Goal: Transaction & Acquisition: Purchase product/service

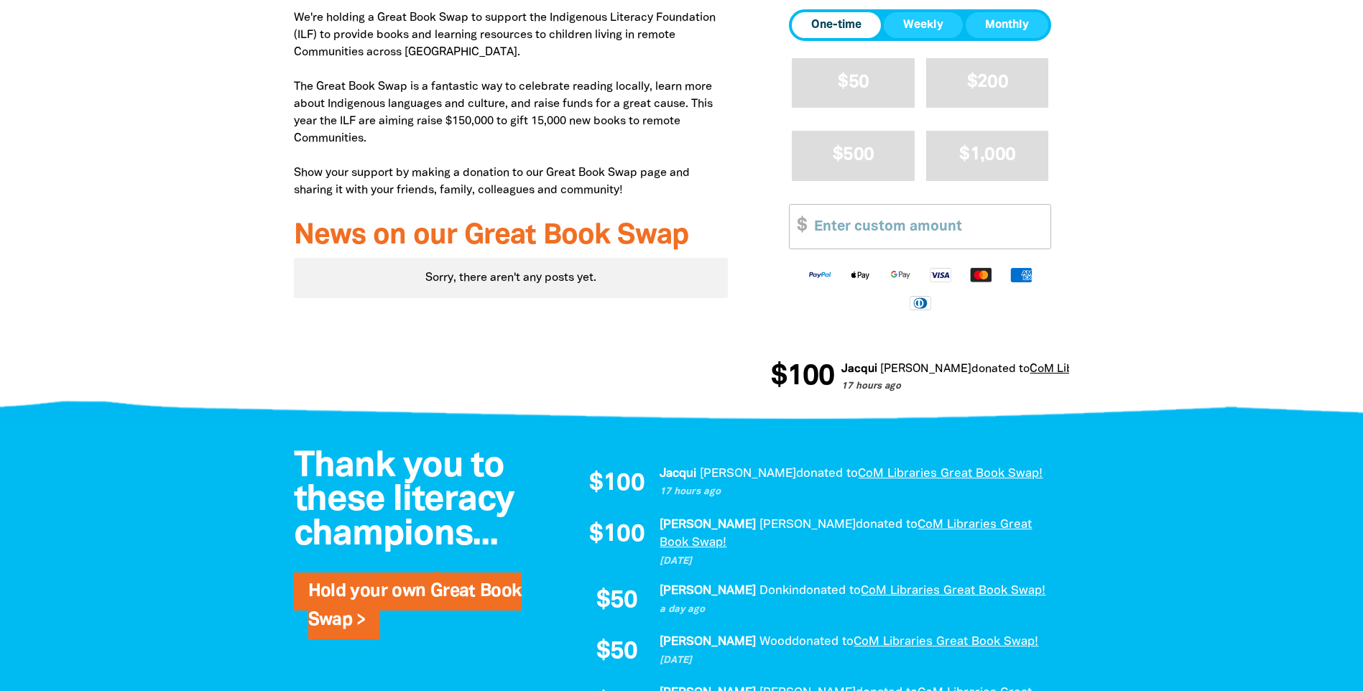
scroll to position [551, 0]
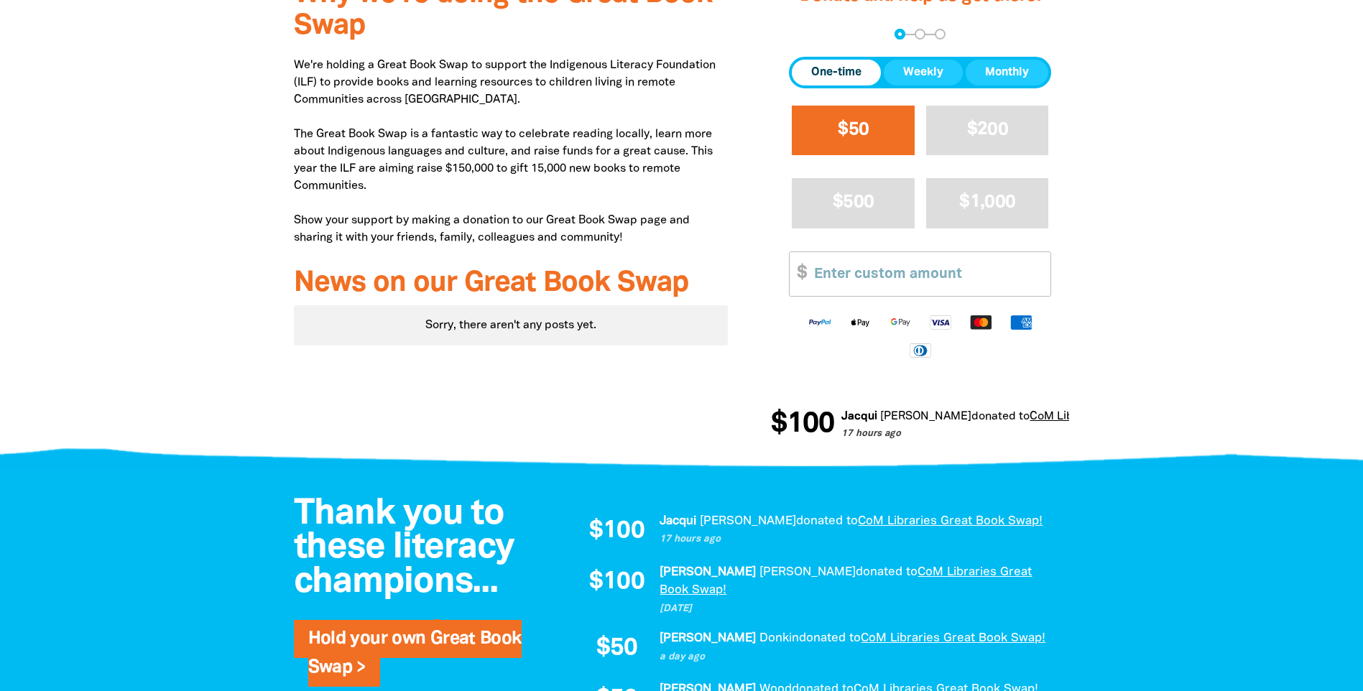
click at [845, 129] on span "$50" at bounding box center [853, 129] width 31 height 17
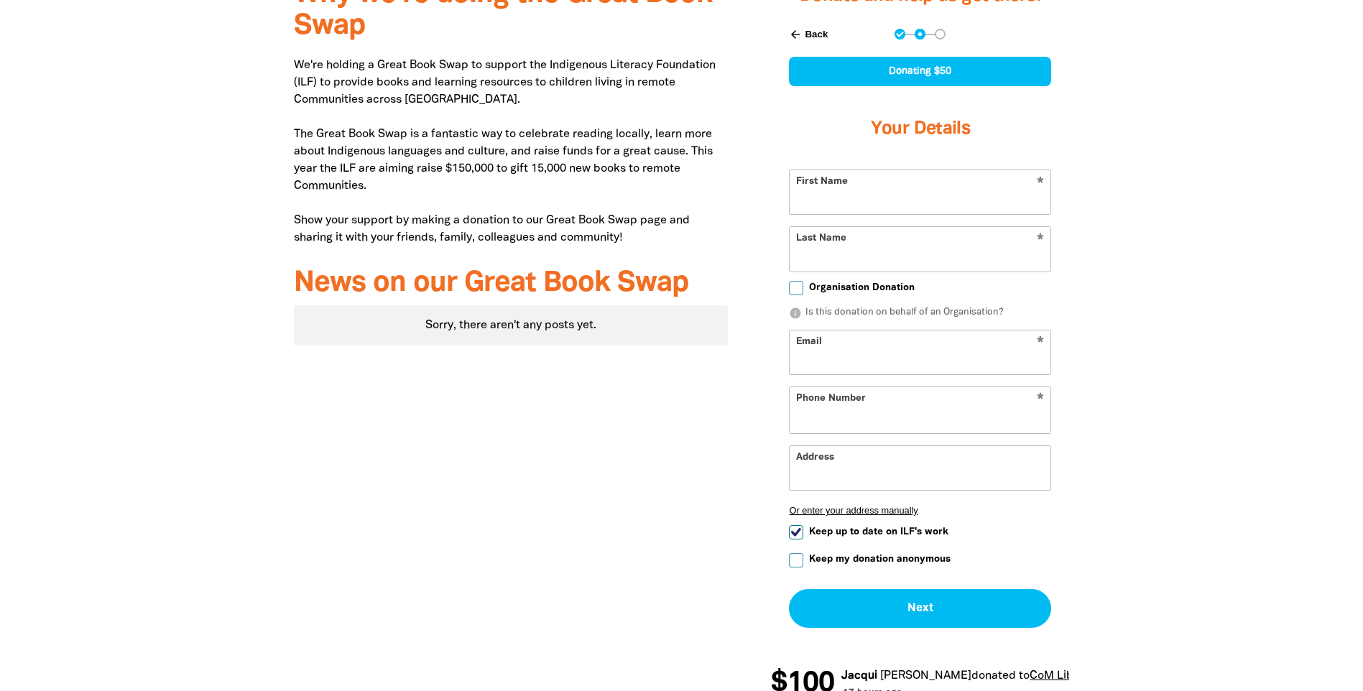
select select "AU"
click at [988, 200] on input "First Name" at bounding box center [920, 192] width 261 height 44
type input "[PERSON_NAME]"
click at [800, 256] on input "Last Name" at bounding box center [920, 249] width 261 height 44
type input "[PERSON_NAME]"
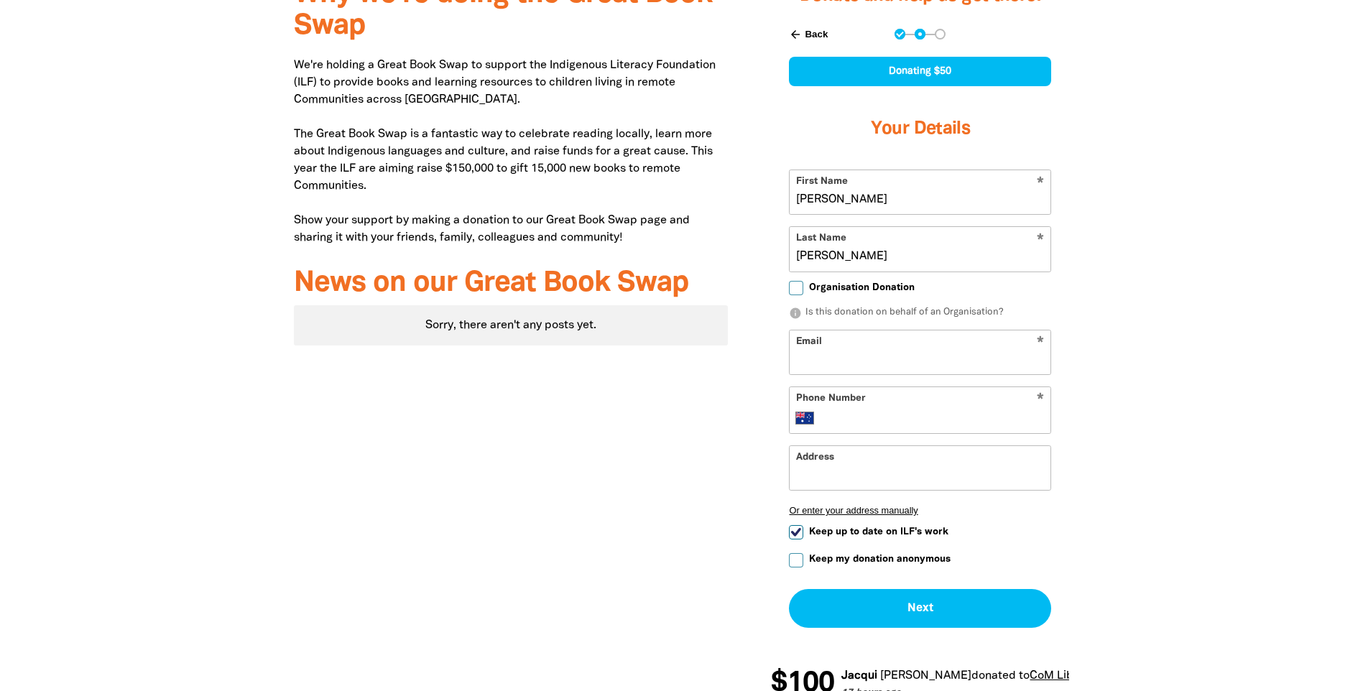
click at [769, 250] on div "Donate and help us get there! arrow_back Back Step 1 Step 2 Step 3 Donating $50…" at bounding box center [919, 343] width 341 height 756
click at [836, 356] on input "Email" at bounding box center [920, 352] width 261 height 44
type input "[PERSON_NAME][EMAIL_ADDRESS][PERSON_NAME][DOMAIN_NAME]"
type input "[PHONE_NUMBER]"
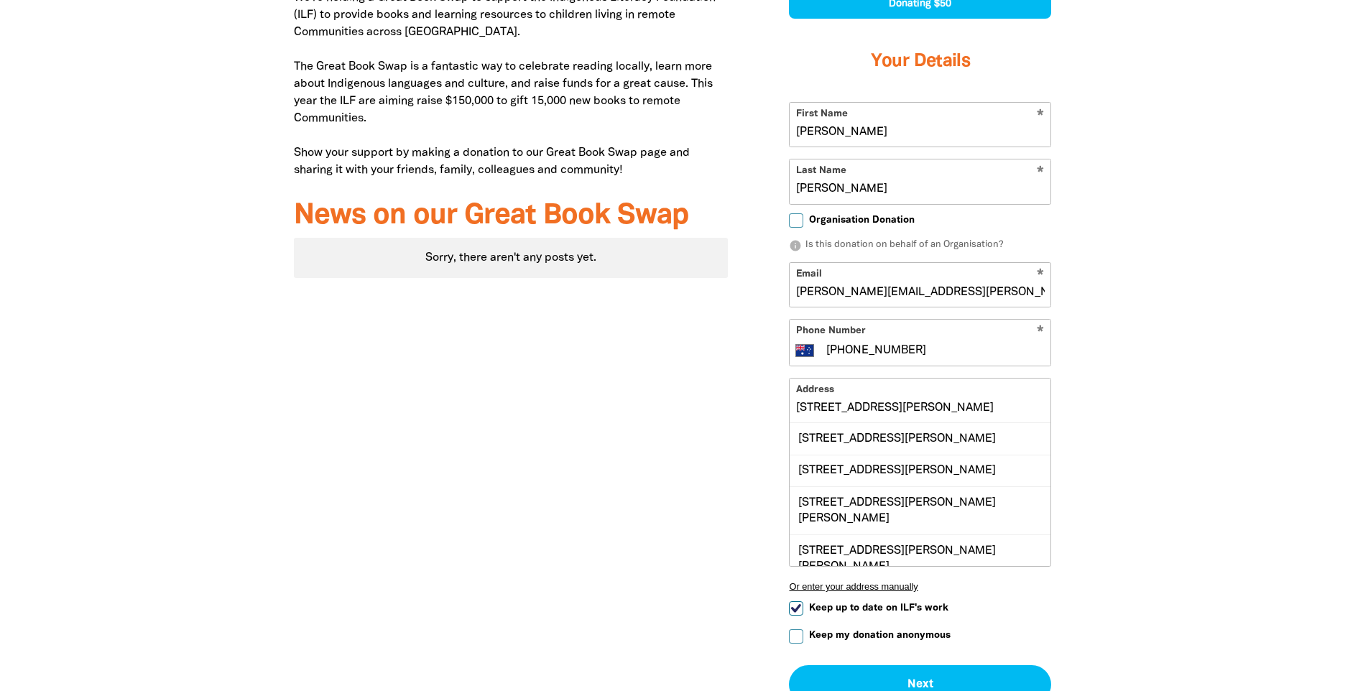
scroll to position [647, 0]
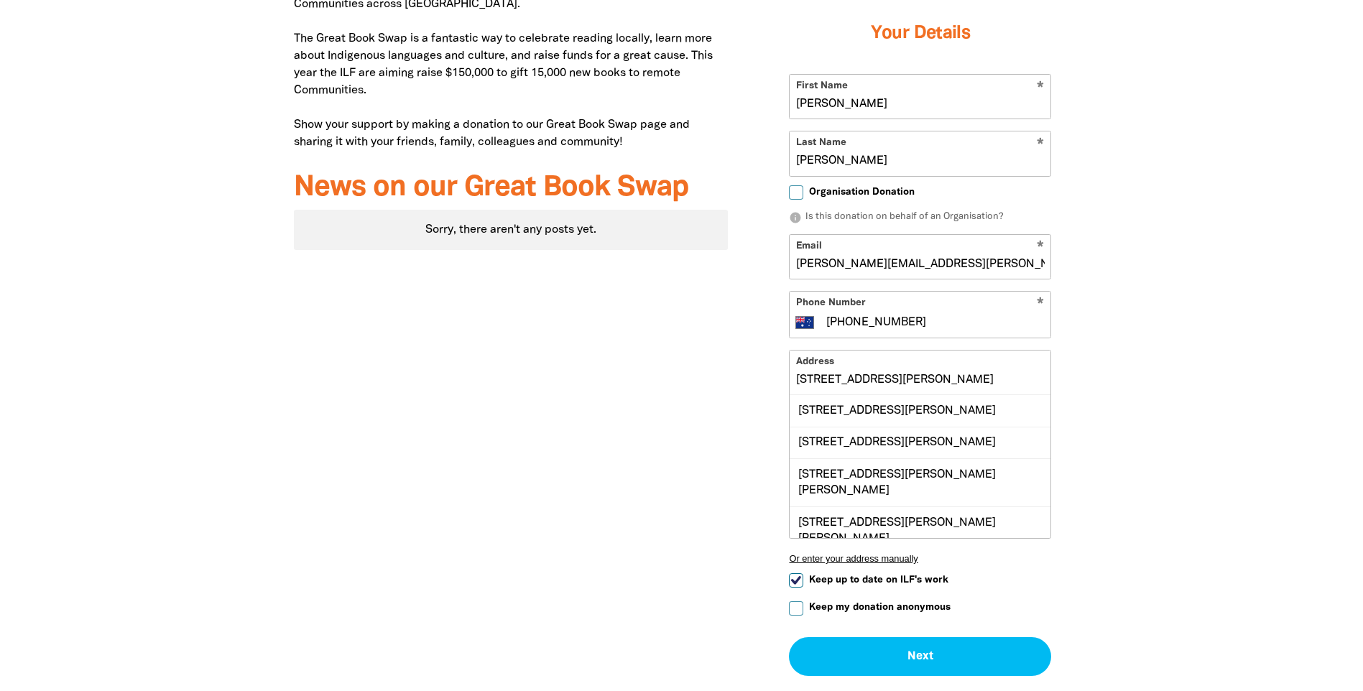
click at [1207, 417] on div at bounding box center [681, 319] width 1363 height 900
click at [575, 445] on div "Why we're doing the Great Book Swap We're holding a Great Book Swap to support …" at bounding box center [511, 319] width 478 height 900
click at [850, 441] on div "[STREET_ADDRESS][PERSON_NAME]" at bounding box center [920, 443] width 261 height 32
type input "[STREET_ADDRESS][PERSON_NAME]"
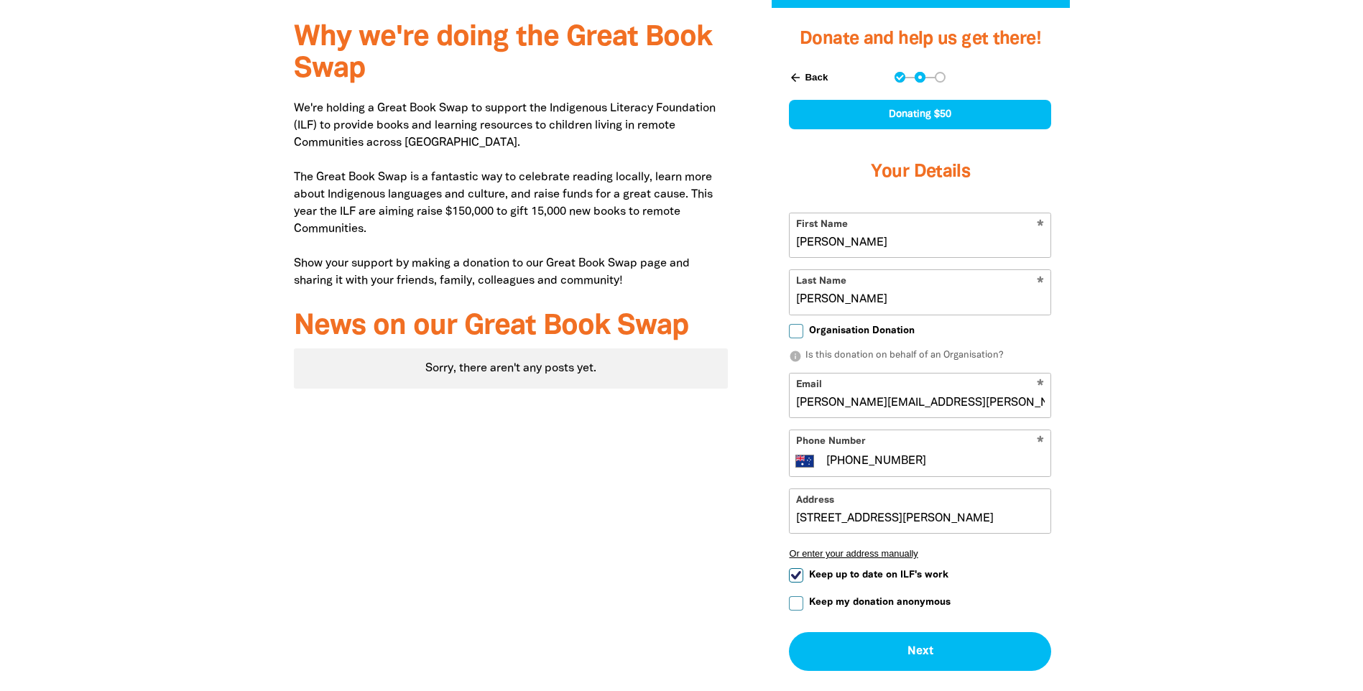
scroll to position [575, 0]
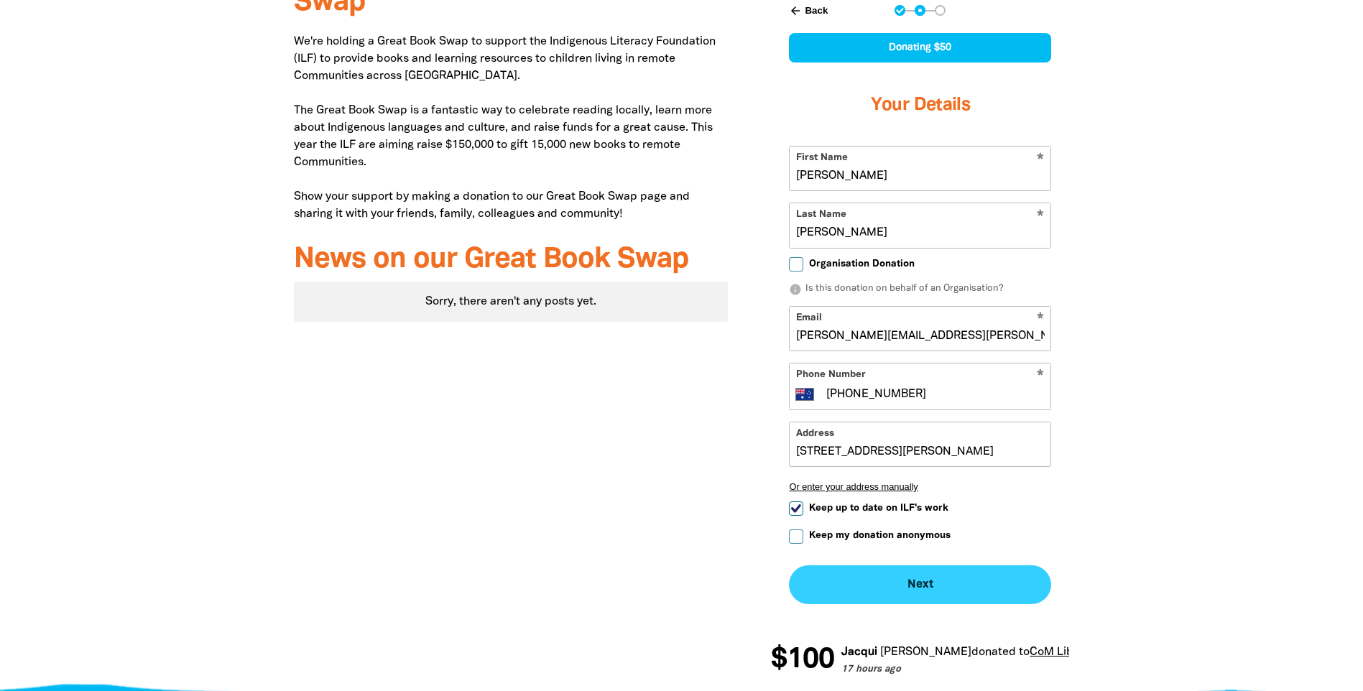
click at [943, 580] on button "Next chevron_right" at bounding box center [920, 584] width 262 height 39
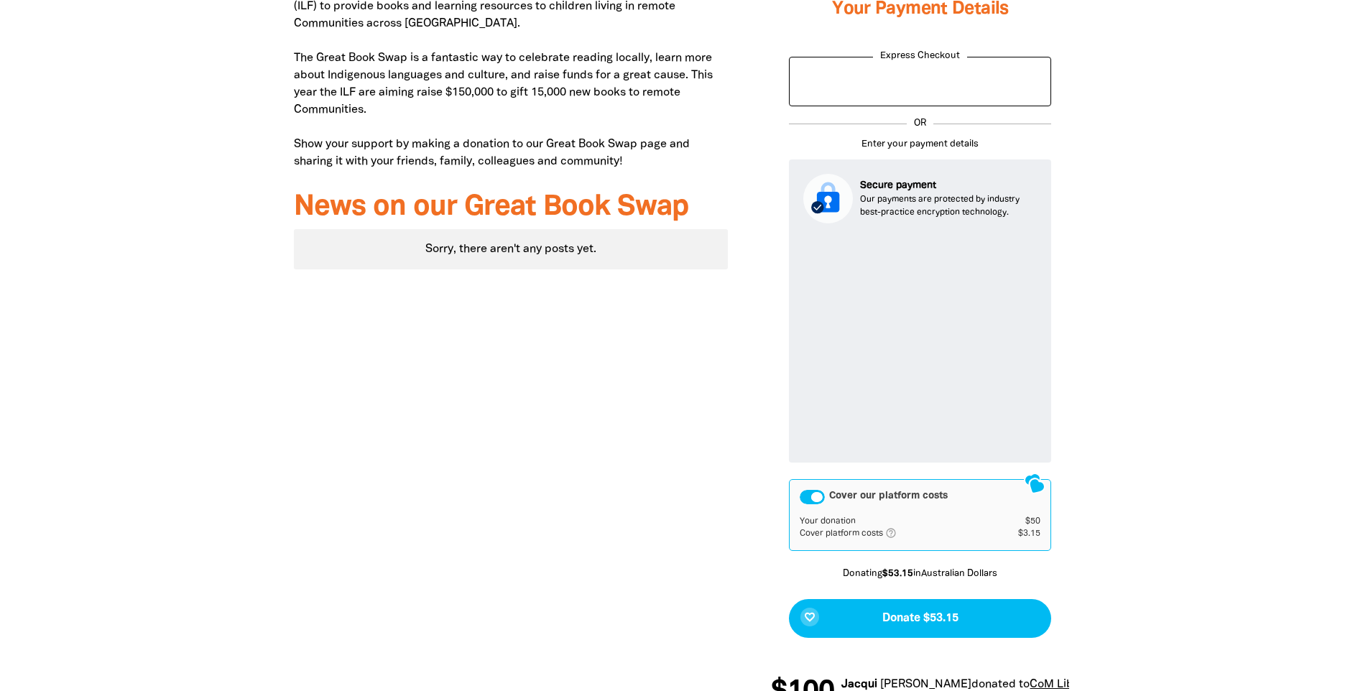
scroll to position [630, 0]
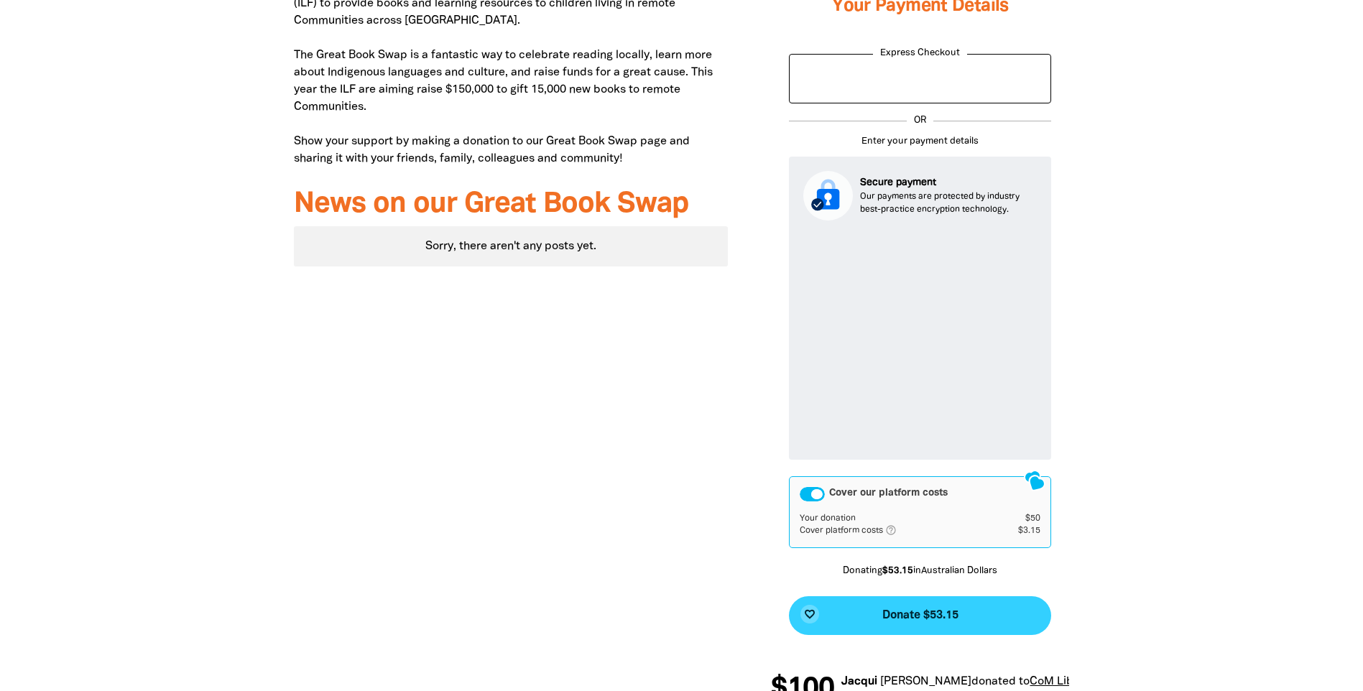
click at [885, 614] on span "Donate $53.15" at bounding box center [920, 615] width 76 height 11
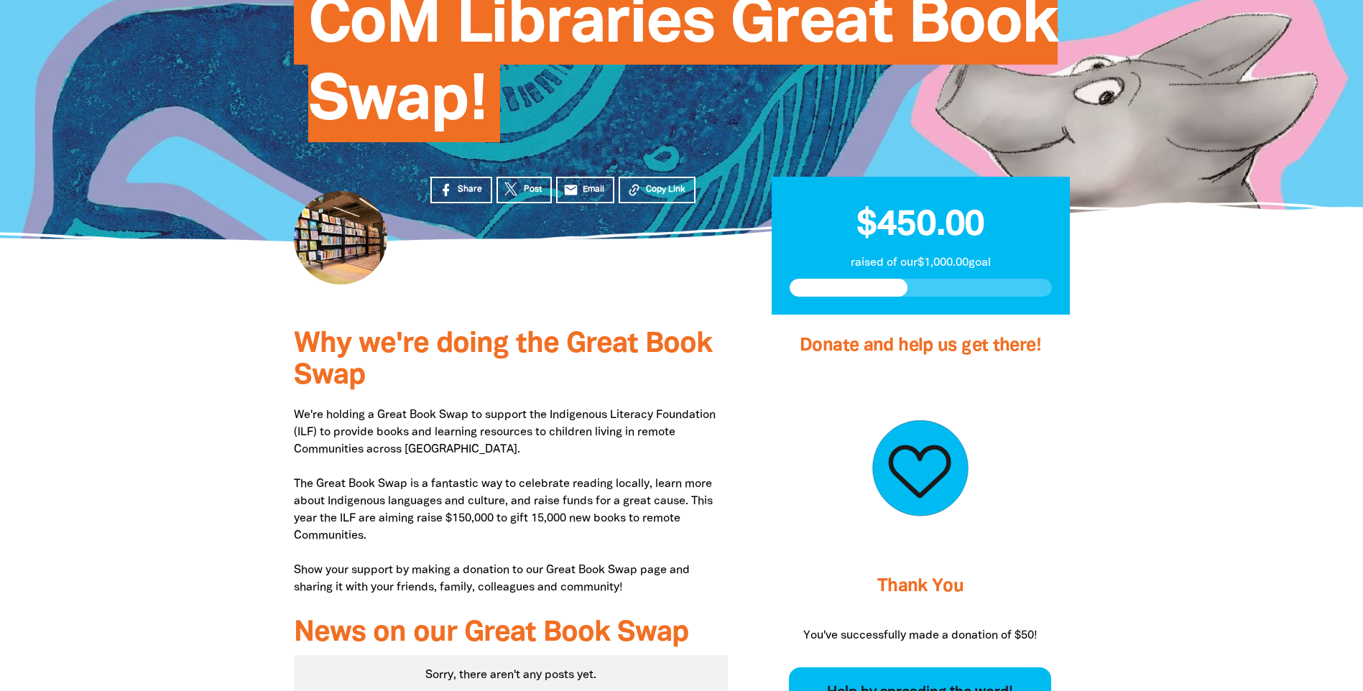
scroll to position [158, 0]
